Goal: Task Accomplishment & Management: Manage account settings

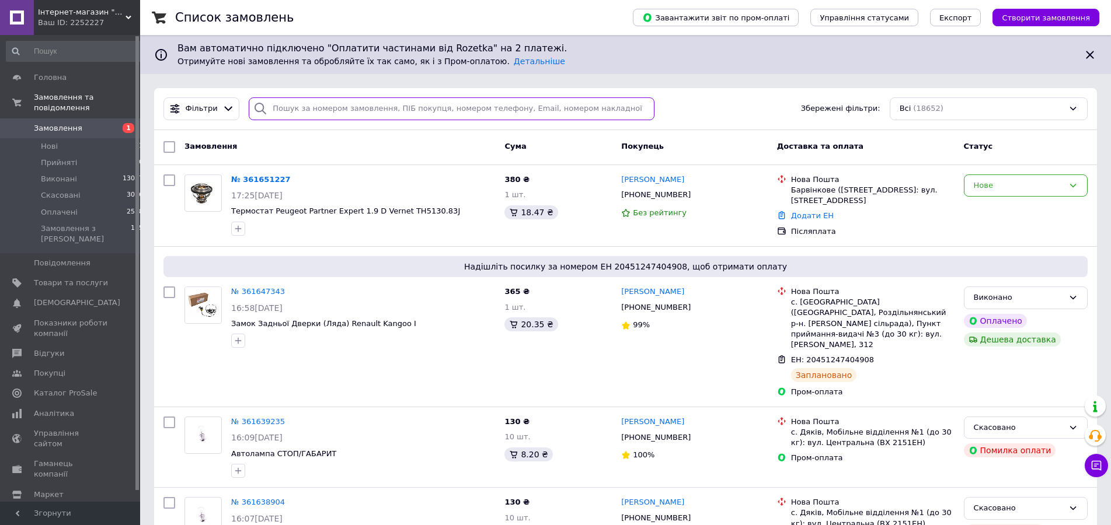
paste input "0971912356"
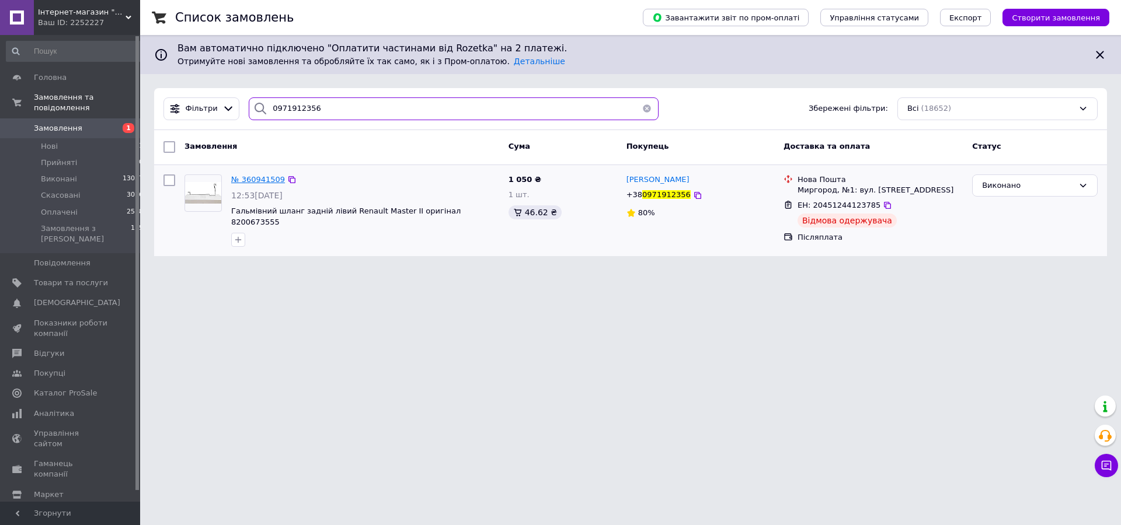
type input "0971912356"
click at [259, 180] on span "№ 360941509" at bounding box center [258, 179] width 54 height 9
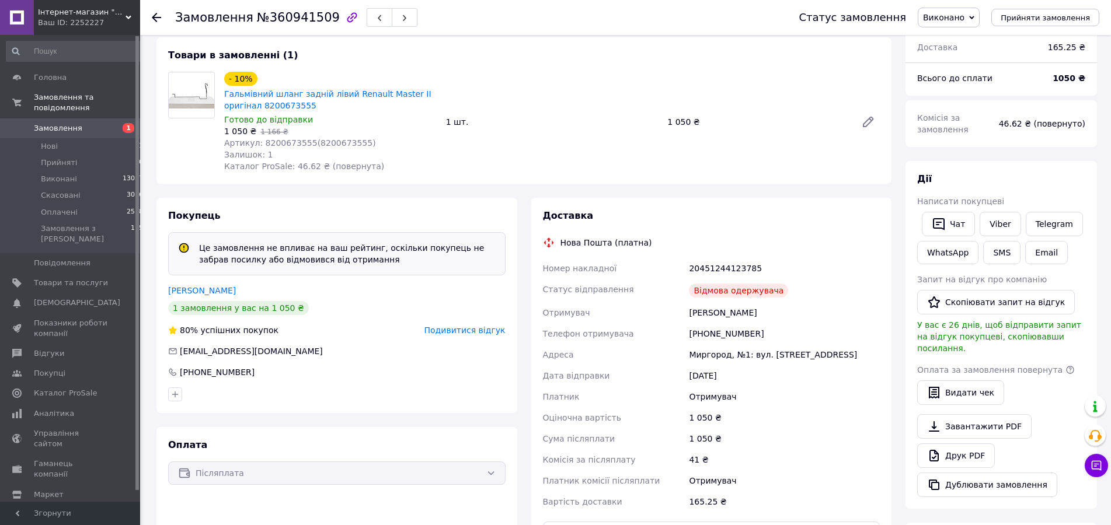
scroll to position [60, 0]
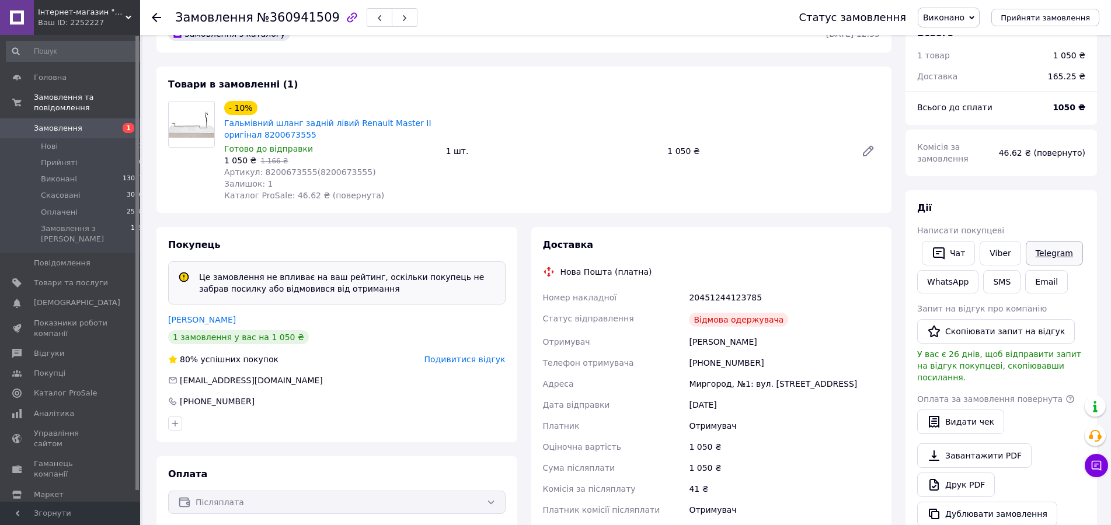
click at [1041, 260] on link "Telegram" at bounding box center [1054, 253] width 57 height 25
click at [959, 278] on link "WhatsApp" at bounding box center [947, 281] width 61 height 23
click at [208, 321] on link "[PERSON_NAME]" at bounding box center [202, 319] width 68 height 9
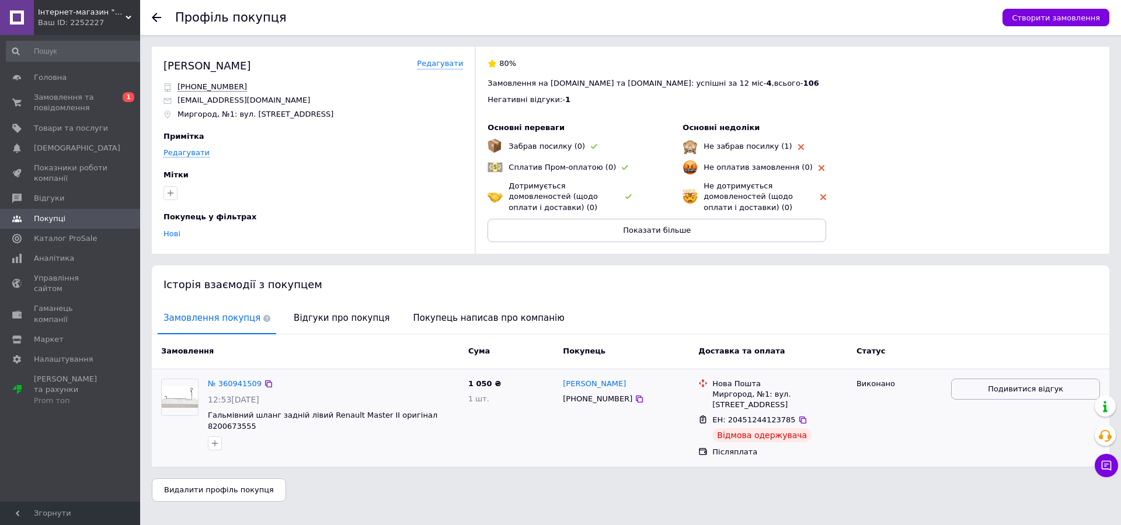
click at [994, 395] on span "Подивитися відгук" at bounding box center [1025, 389] width 75 height 11
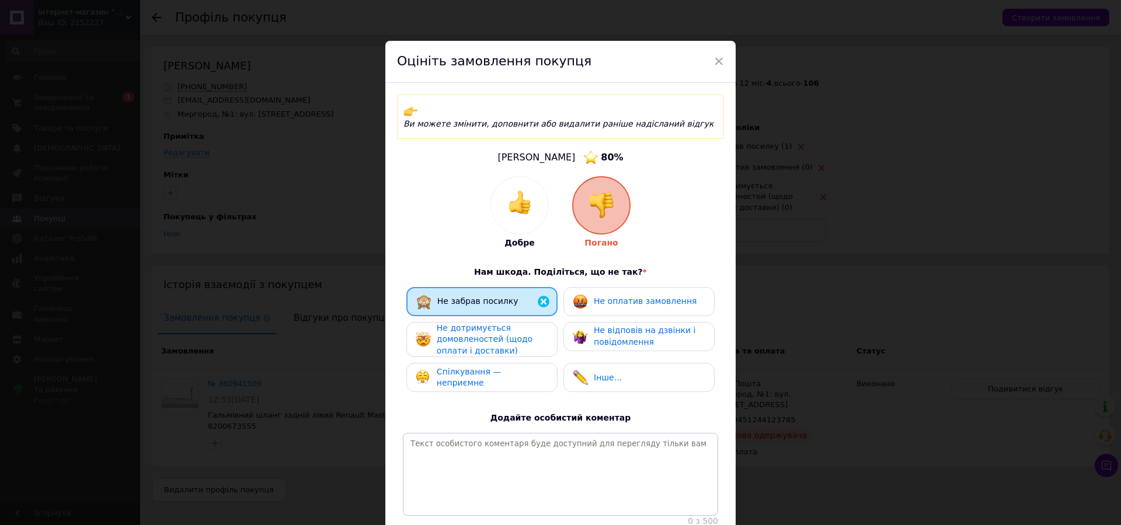
click at [523, 340] on div "Не дотримується домовленостей (щодо оплати і доставки)" at bounding box center [492, 340] width 111 height 34
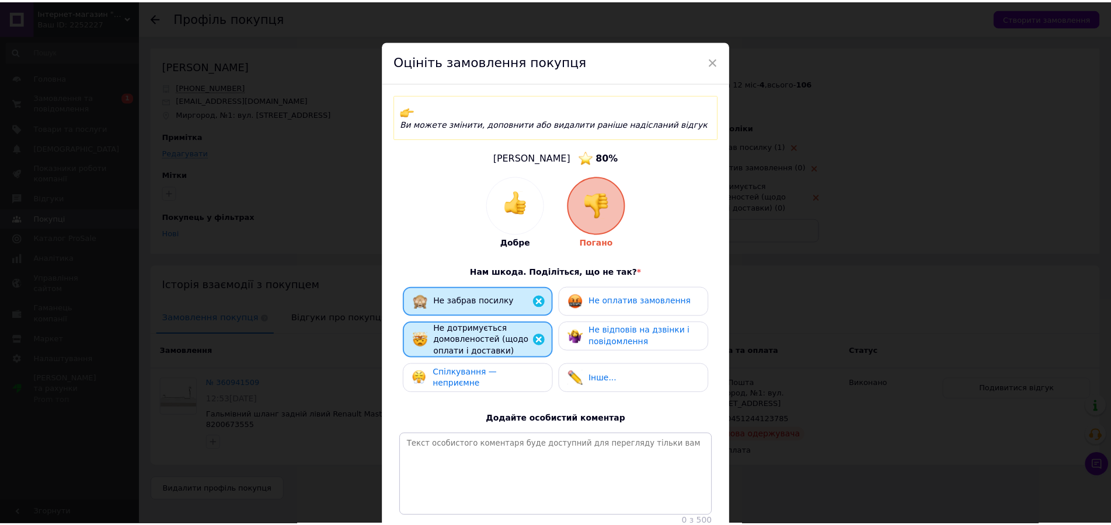
scroll to position [107, 0]
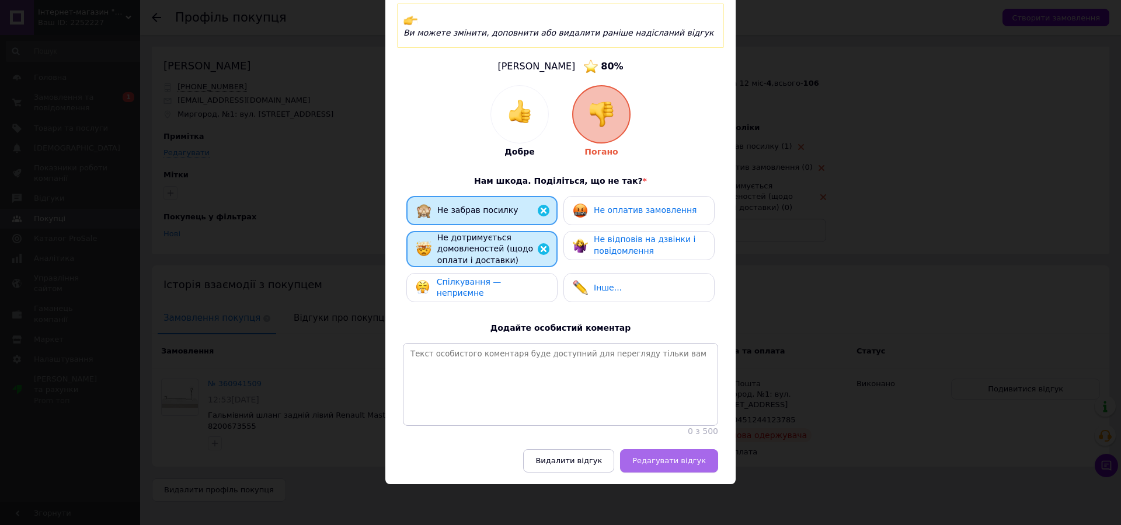
click at [656, 462] on span "Редагувати відгук" at bounding box center [669, 461] width 74 height 9
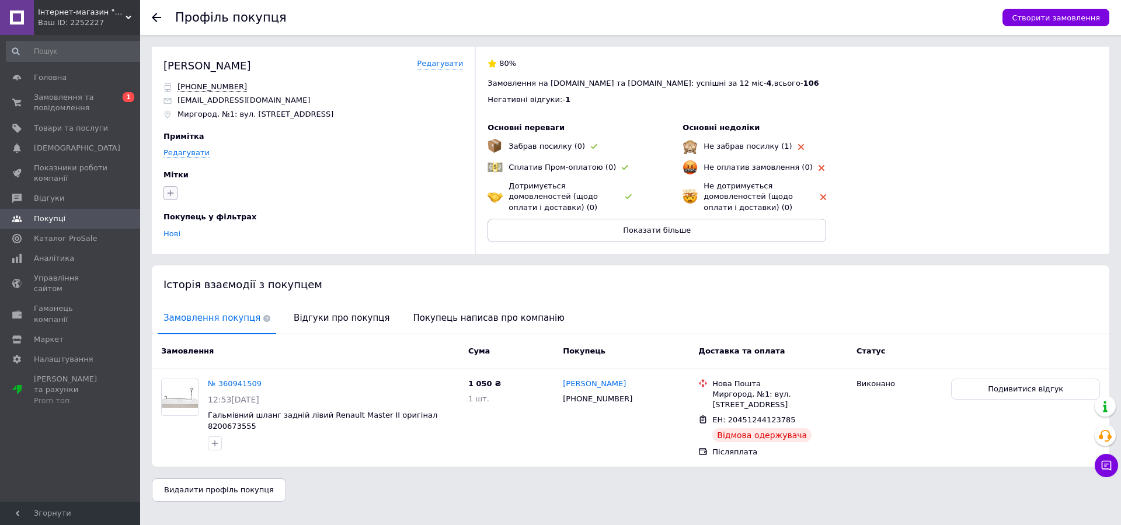
click at [171, 190] on icon "button" at bounding box center [170, 193] width 9 height 9
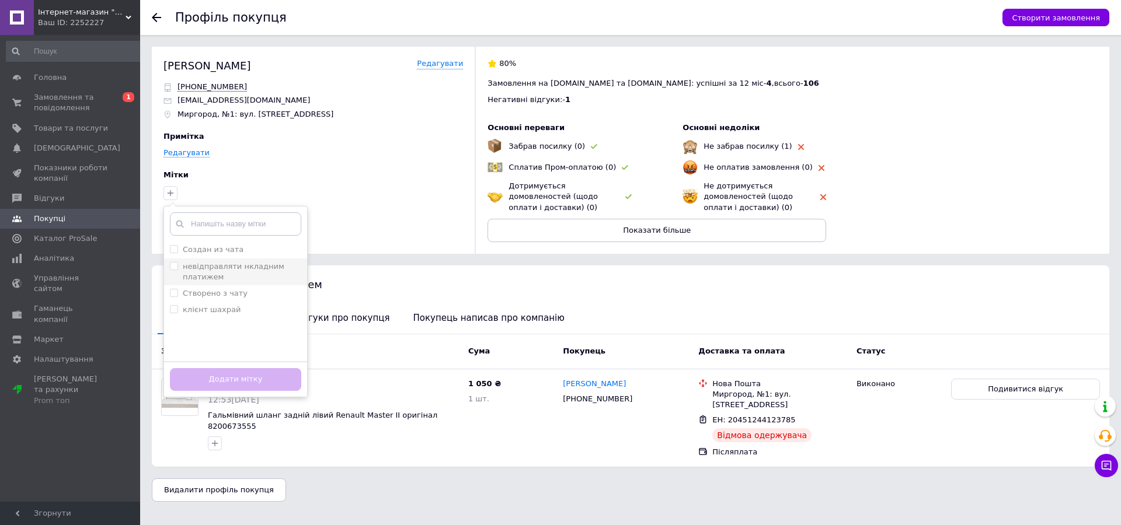
click at [195, 269] on label "невідправляти нкладним платижем" at bounding box center [234, 271] width 102 height 19
checkbox input "true"
click at [245, 384] on button "Додати мітку" at bounding box center [235, 379] width 131 height 23
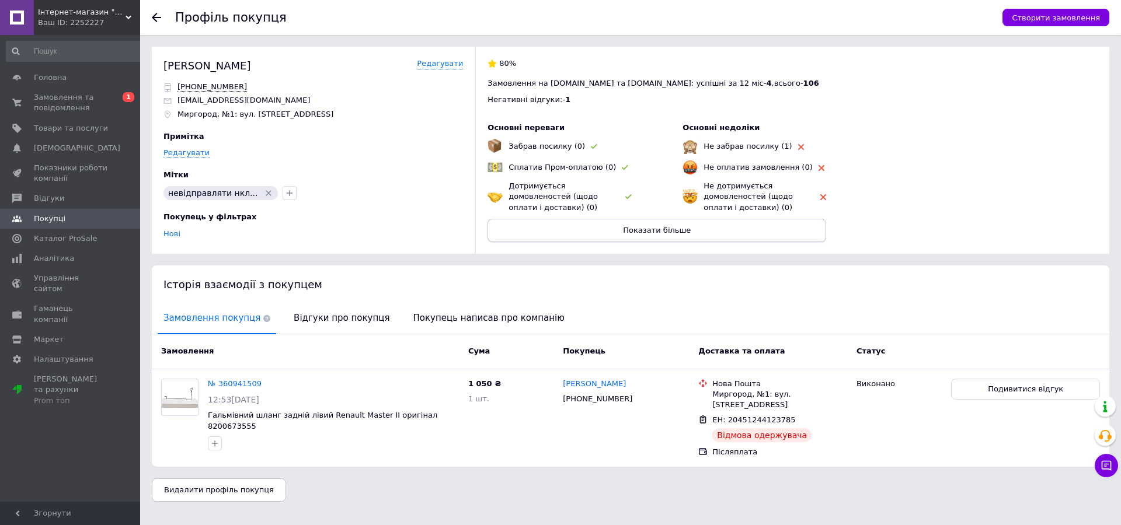
click at [705, 231] on button "Показати більше" at bounding box center [657, 230] width 339 height 23
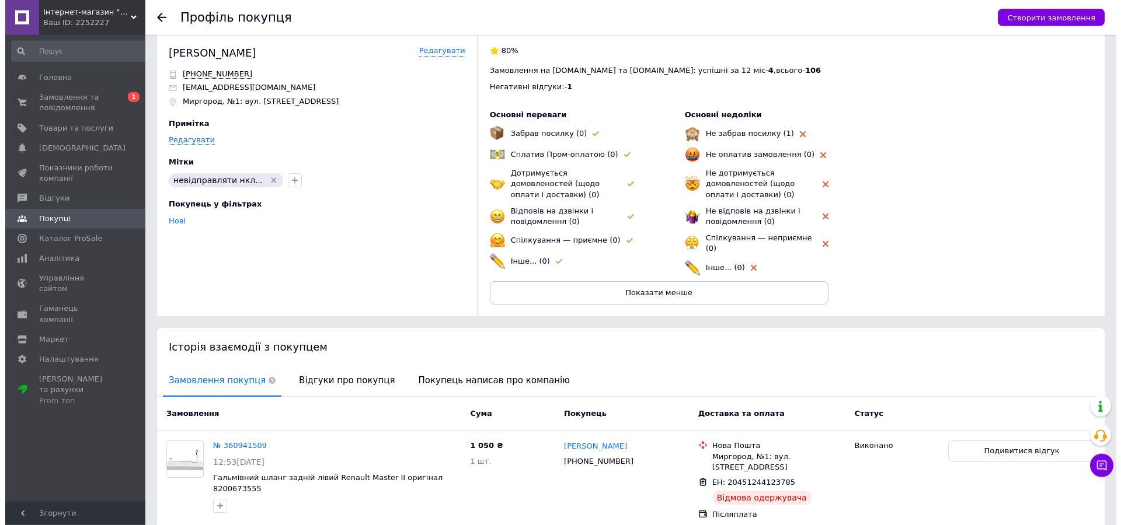
scroll to position [0, 0]
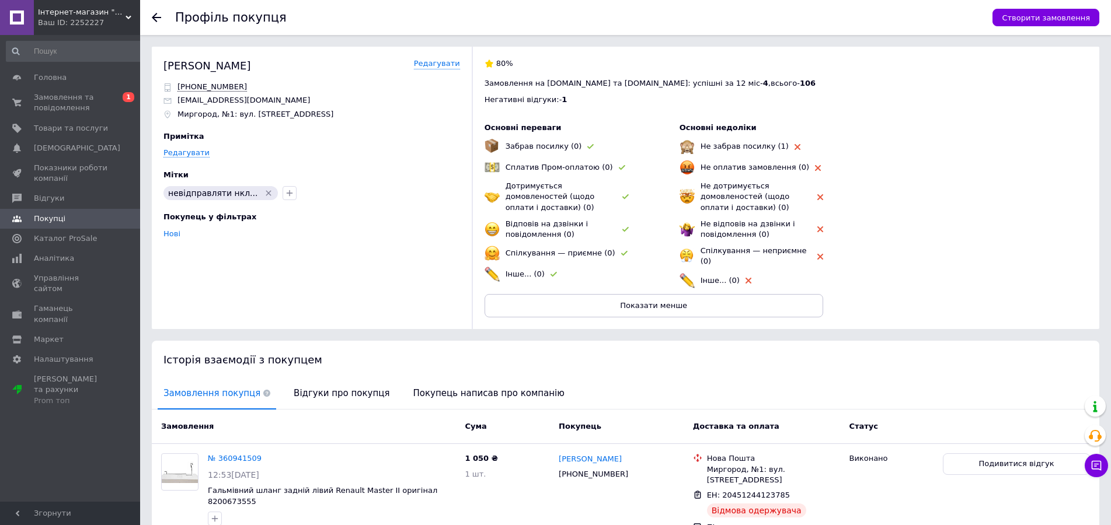
click at [208, 386] on span "Замовлення покупця" at bounding box center [217, 394] width 119 height 30
click at [58, 103] on span "Замовлення та повідомлення" at bounding box center [71, 102] width 74 height 21
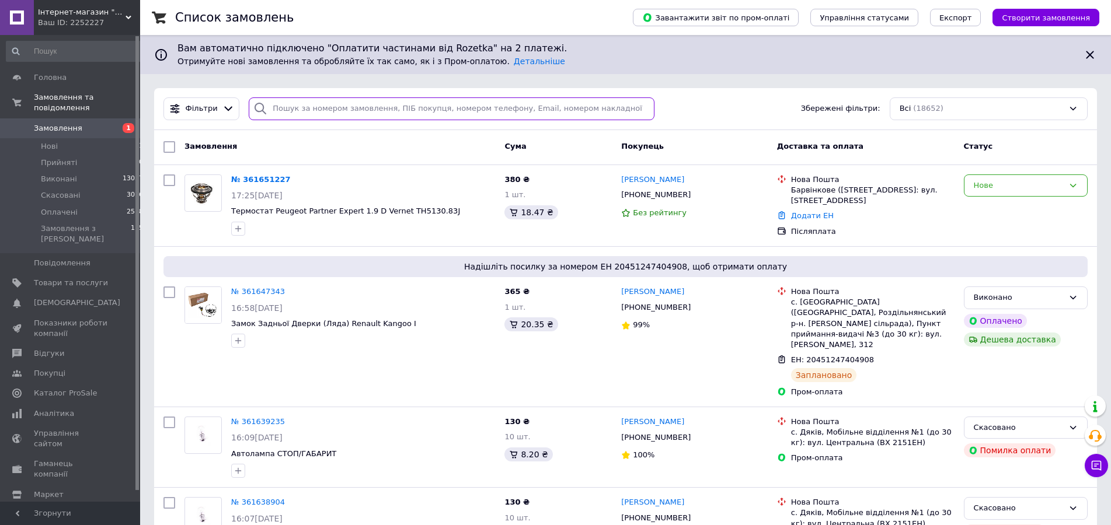
click at [306, 114] on input "search" at bounding box center [452, 109] width 406 height 23
paste input "0971912356"
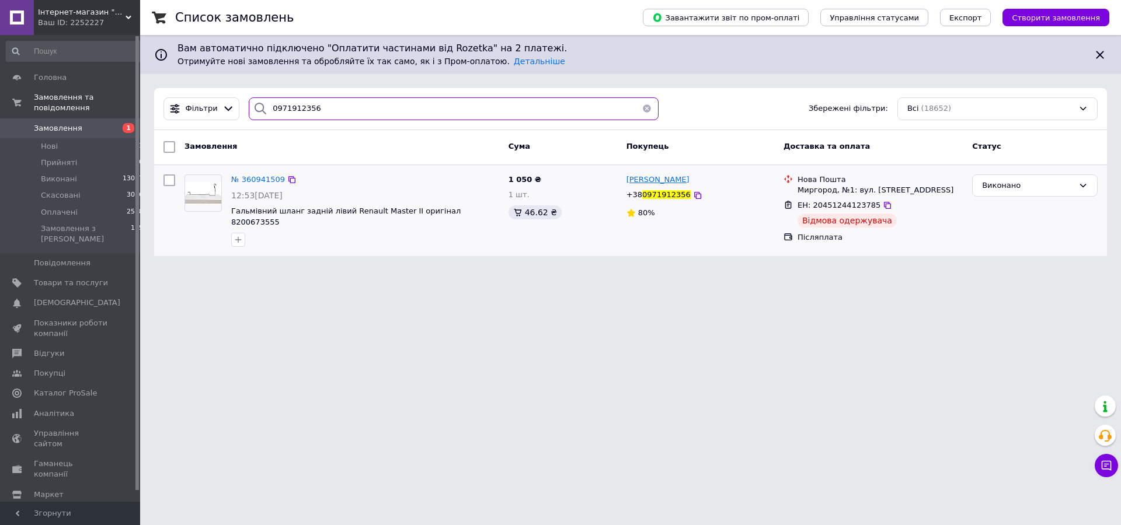
type input "0971912356"
click at [646, 181] on span "[PERSON_NAME]" at bounding box center [657, 179] width 63 height 9
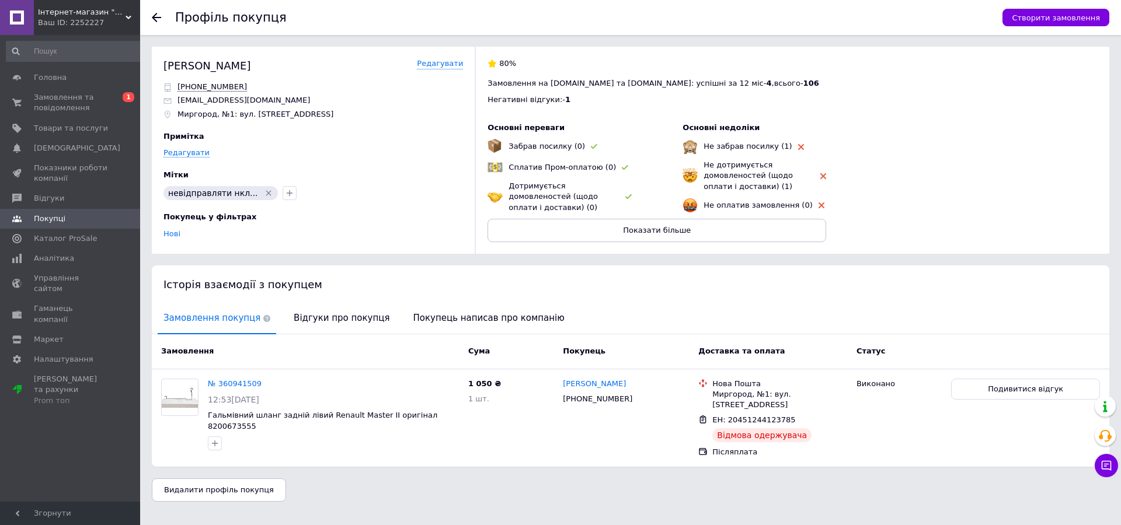
click at [158, 16] on icon at bounding box center [156, 17] width 9 height 9
